Goal: Task Accomplishment & Management: Use online tool/utility

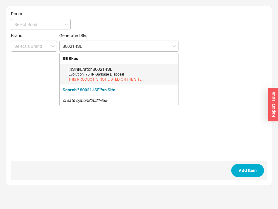
click at [106, 76] on div "Evolution .75HP Garbage Disposal" at bounding box center [122, 74] width 107 height 5
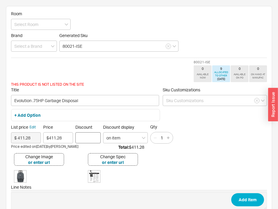
type input "80021-ISE"
click at [83, 141] on input "Discount" at bounding box center [87, 137] width 25 height 11
type input "37.51"
click at [238, 197] on button "Add Item" at bounding box center [247, 199] width 33 height 13
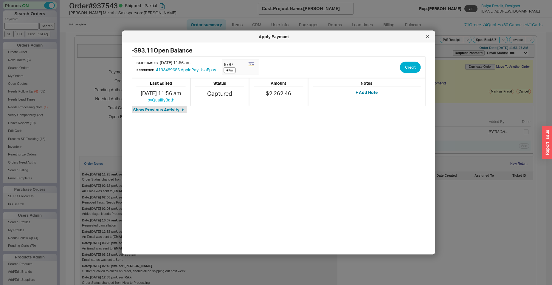
select select "*"
select select "LOW"
select select "3"
click at [425, 37] on div at bounding box center [428, 37] width 10 height 10
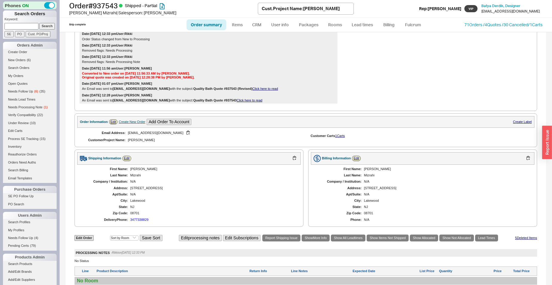
scroll to position [428, 0]
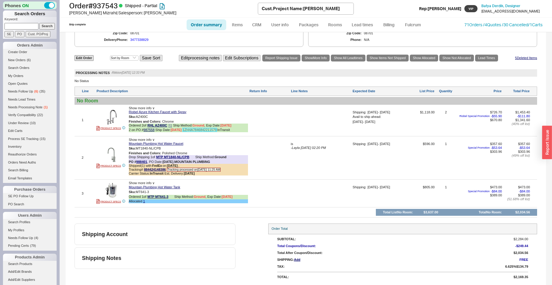
click at [210, 132] on link "1ZH4A7846842211579" at bounding box center [200, 130] width 34 height 4
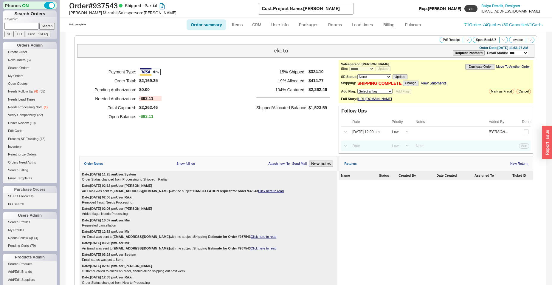
select select "*"
select select "LOW"
select select "3"
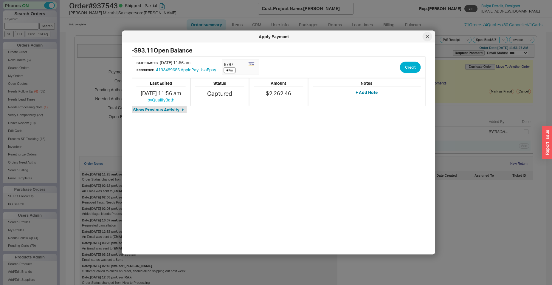
click at [429, 35] on icon at bounding box center [427, 36] width 3 height 3
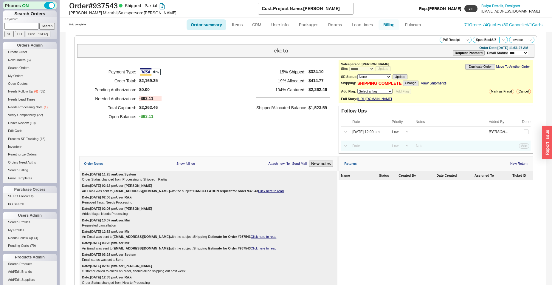
click at [386, 22] on link "Billing" at bounding box center [389, 24] width 21 height 11
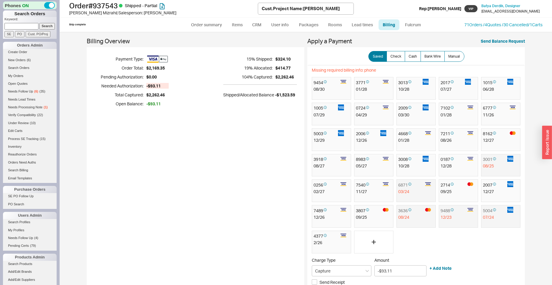
scroll to position [107, 0]
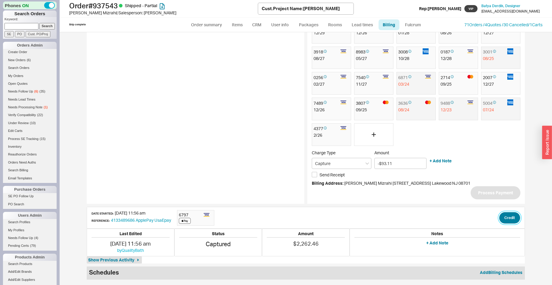
click at [511, 216] on button "Credit" at bounding box center [509, 217] width 21 height 11
click at [502, 241] on button "Credit" at bounding box center [507, 244] width 20 height 11
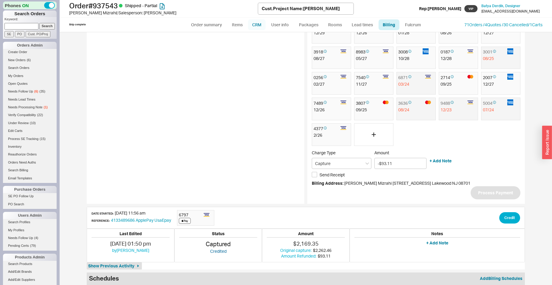
click at [262, 24] on link "CRM" at bounding box center [257, 24] width 18 height 11
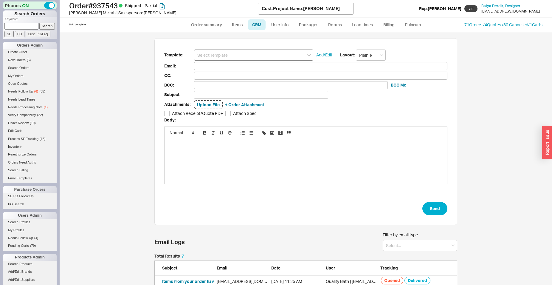
scroll to position [248, 482]
click at [268, 54] on input at bounding box center [253, 55] width 119 height 11
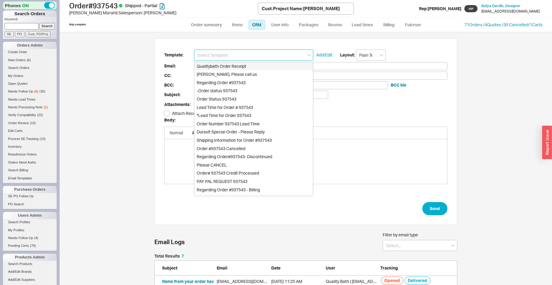
click at [269, 64] on div "Qualitybath Order Receipt" at bounding box center [253, 66] width 119 height 8
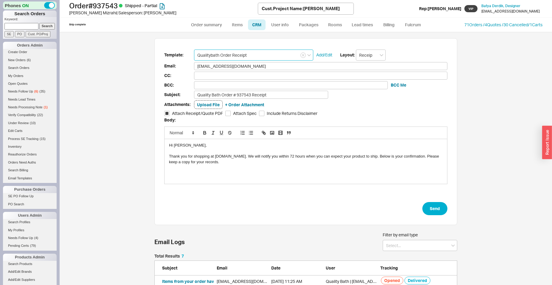
type input "Qualitybath Order Receipt"
type input "Receipt"
type input "[EMAIL_ADDRESS][DOMAIN_NAME]"
type input "Quality Bath Order # 937543 Receipt"
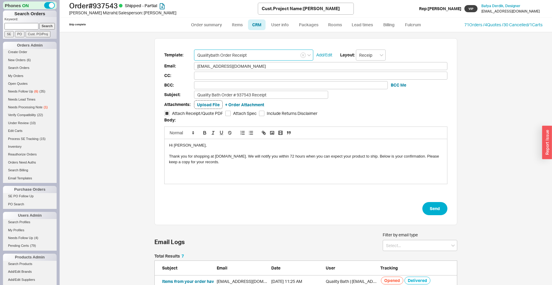
checkbox input "true"
click at [276, 95] on input "Quality Bath Order # 937543 Receipt" at bounding box center [261, 95] width 134 height 8
type input "Quality Bath Order # 937543 Receipt (Revised)"
drag, startPoint x: 179, startPoint y: 145, endPoint x: 172, endPoint y: 147, distance: 7.1
drag, startPoint x: 167, startPoint y: 154, endPoint x: 226, endPoint y: 162, distance: 59.1
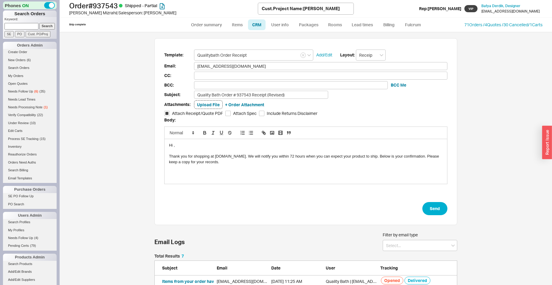
click at [226, 162] on div "Hi , Thank you for shopping at QualityBath.com. We will notify you within 72 ho…" at bounding box center [306, 161] width 283 height 45
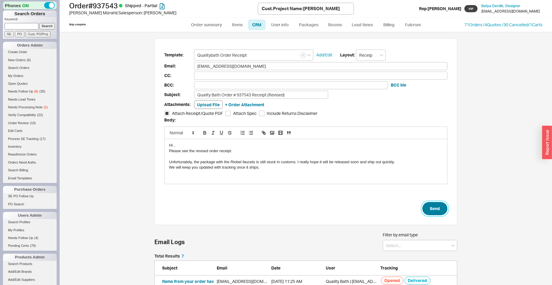
click at [431, 210] on button "Send" at bounding box center [435, 208] width 25 height 13
select select "*"
select select "LOW"
select select "3"
